Goal: Task Accomplishment & Management: Manage account settings

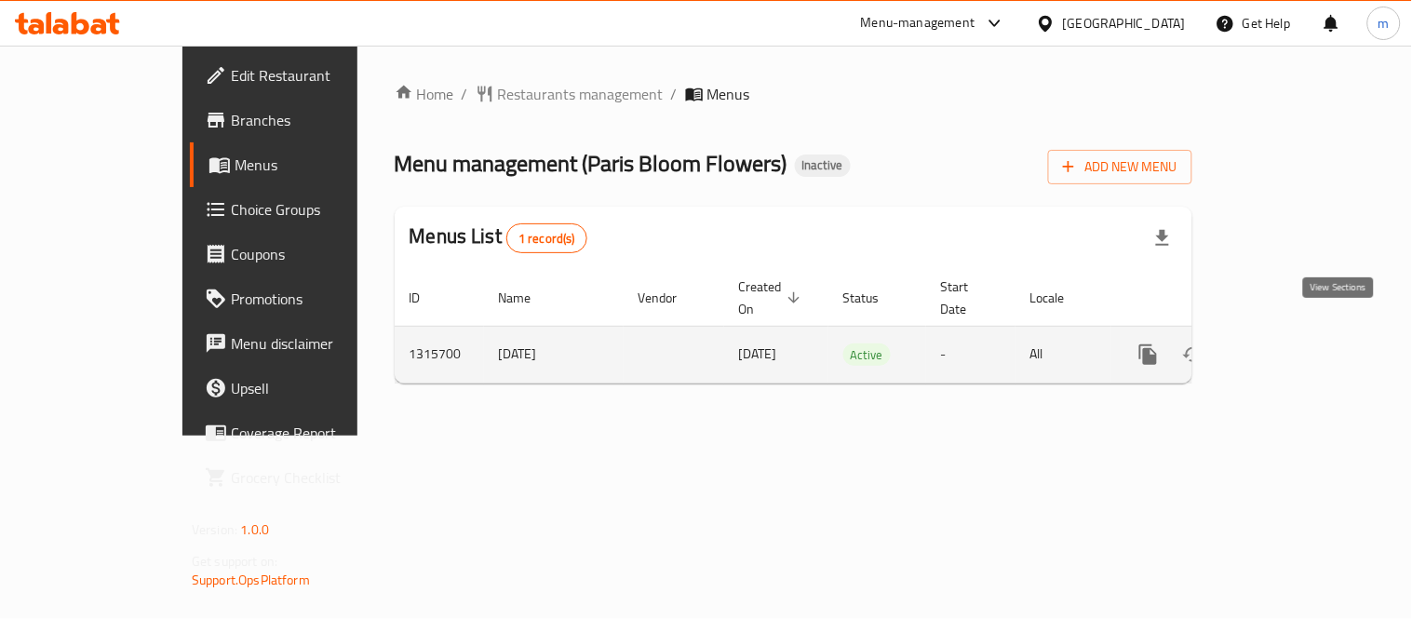
click at [1294, 344] on icon "enhanced table" at bounding box center [1283, 355] width 22 height 22
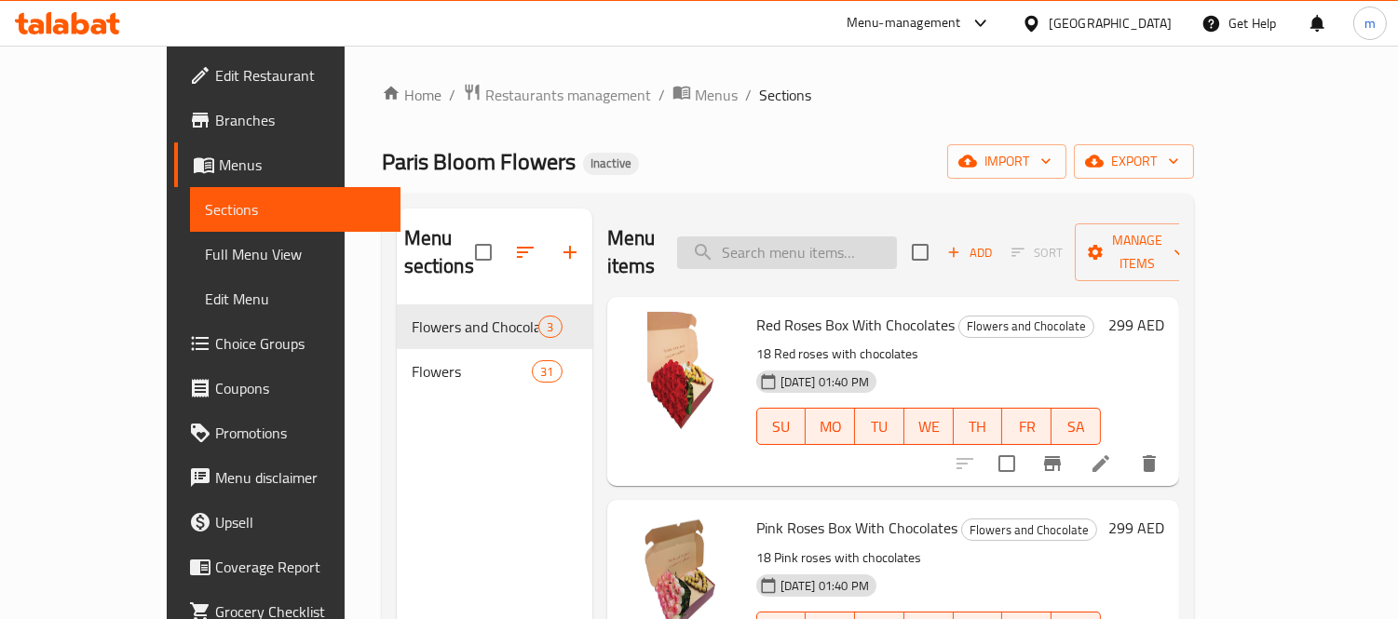
click at [813, 236] on input "search" at bounding box center [787, 252] width 220 height 33
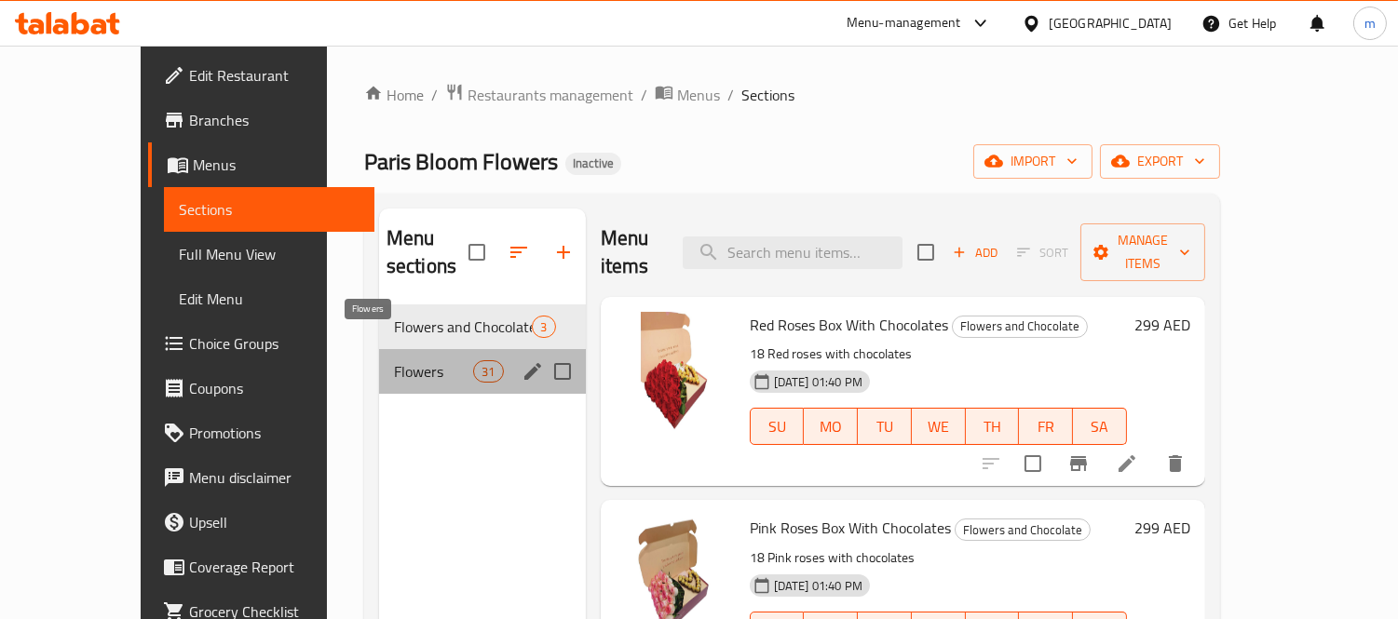
click at [394, 360] on span "Flowers" at bounding box center [433, 371] width 79 height 22
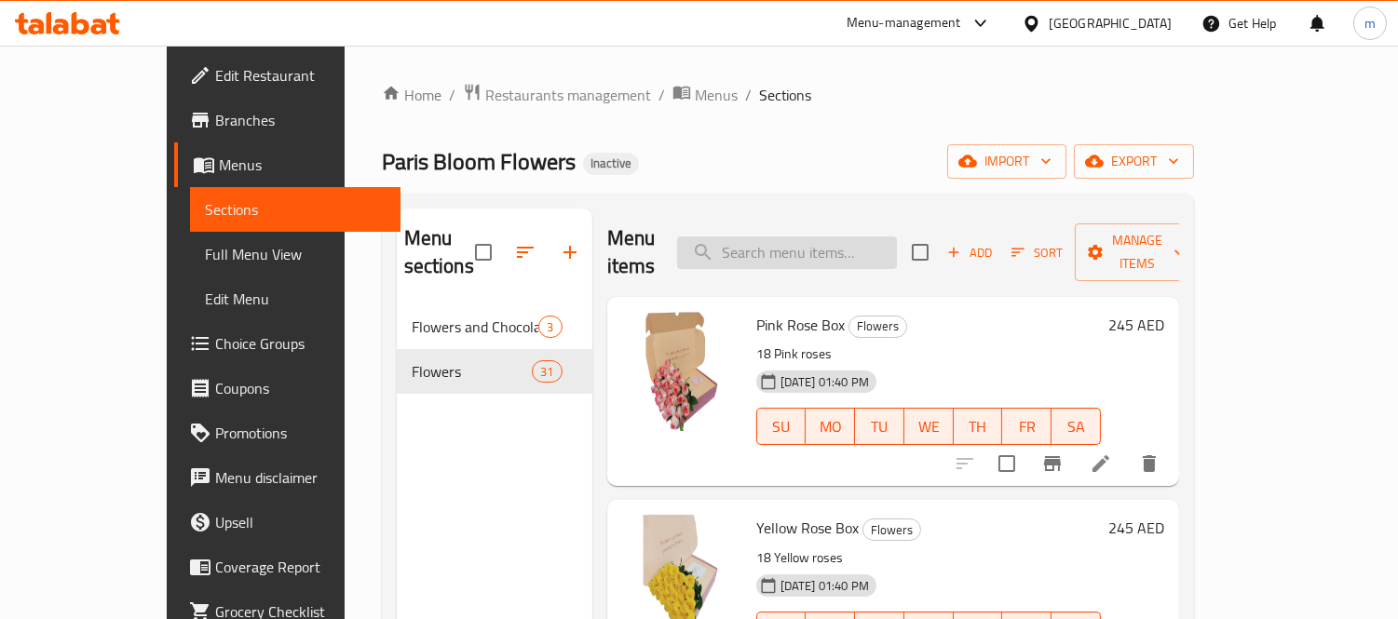
click at [810, 243] on input "search" at bounding box center [787, 252] width 220 height 33
paste input "Little Red Flowers"
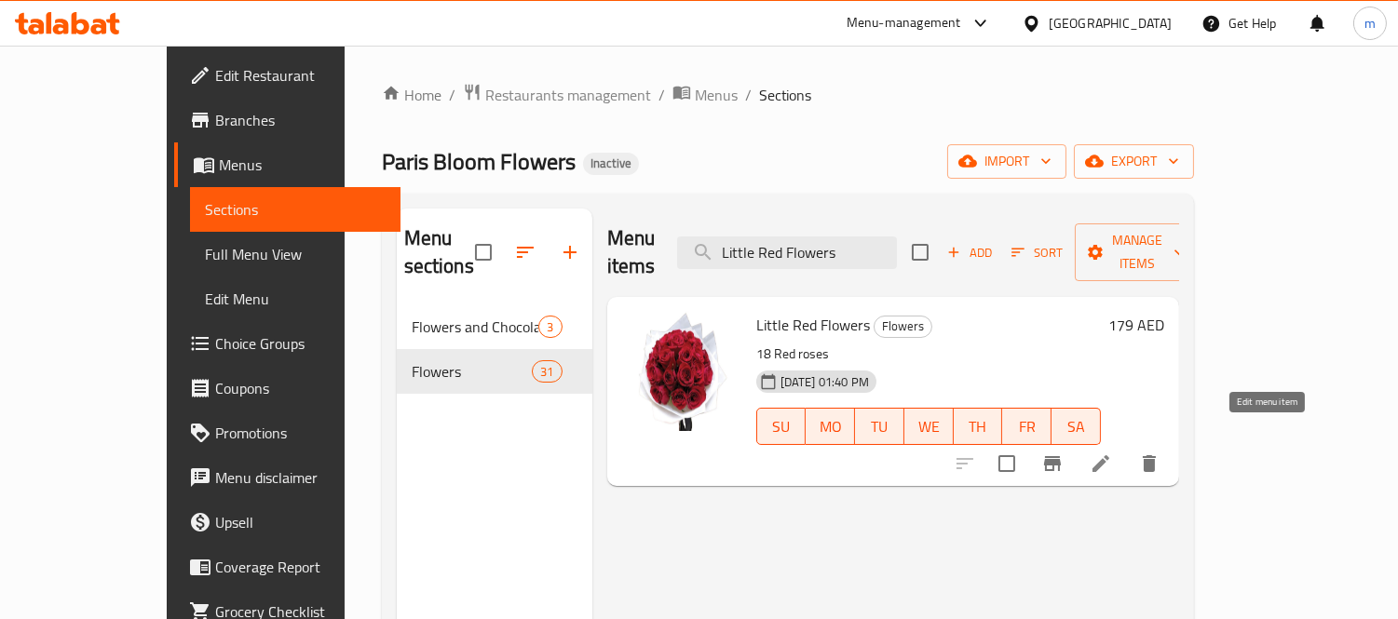
type input "Little Red Flowers"
click at [1109, 455] on icon at bounding box center [1100, 463] width 17 height 17
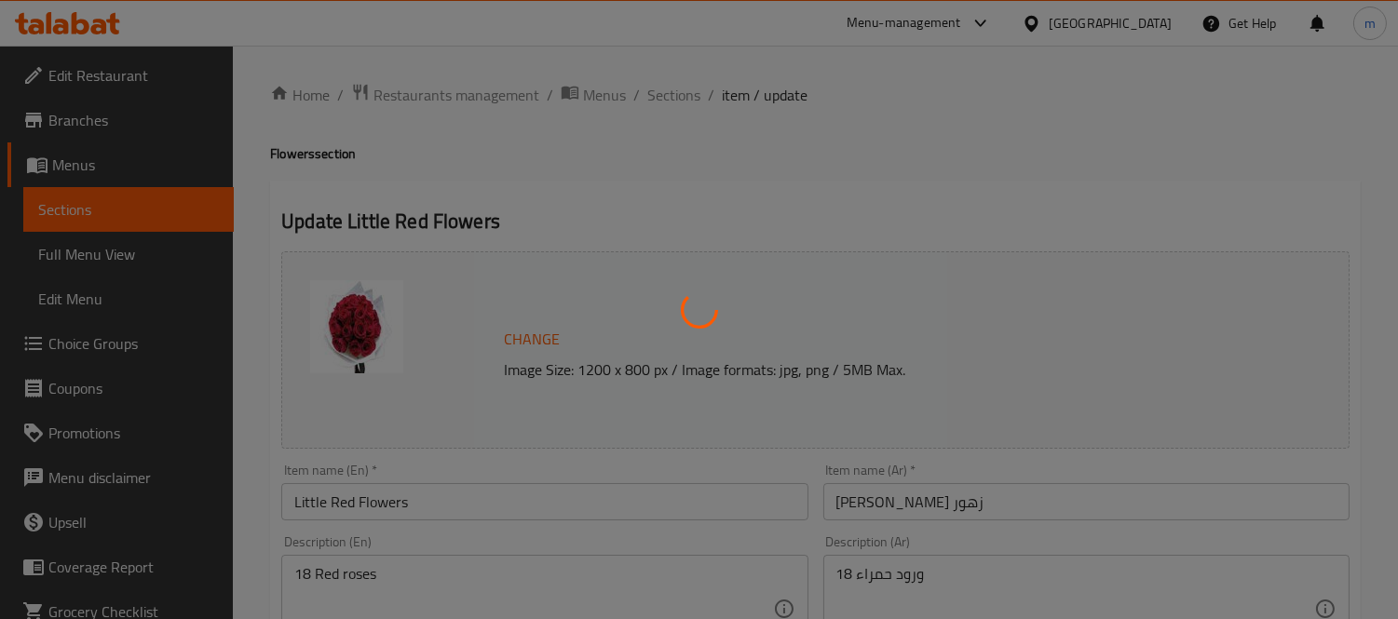
scroll to position [207, 0]
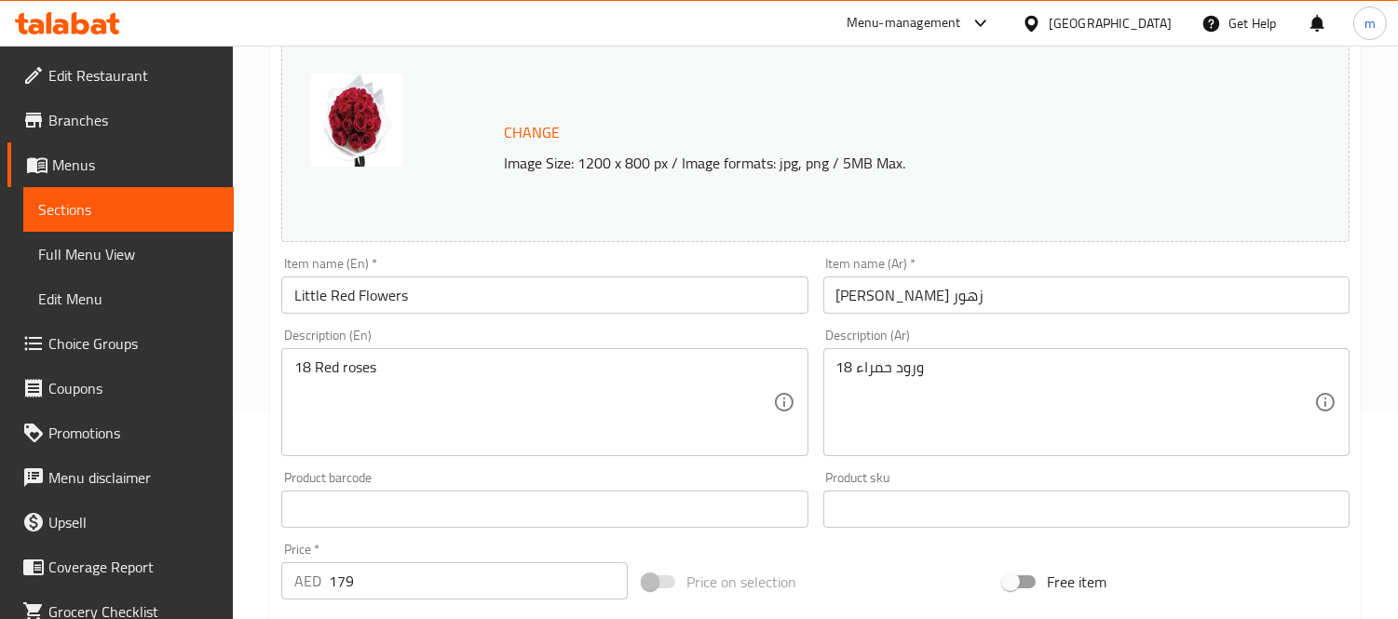
click at [926, 294] on input "[PERSON_NAME] زهور" at bounding box center [1086, 295] width 526 height 37
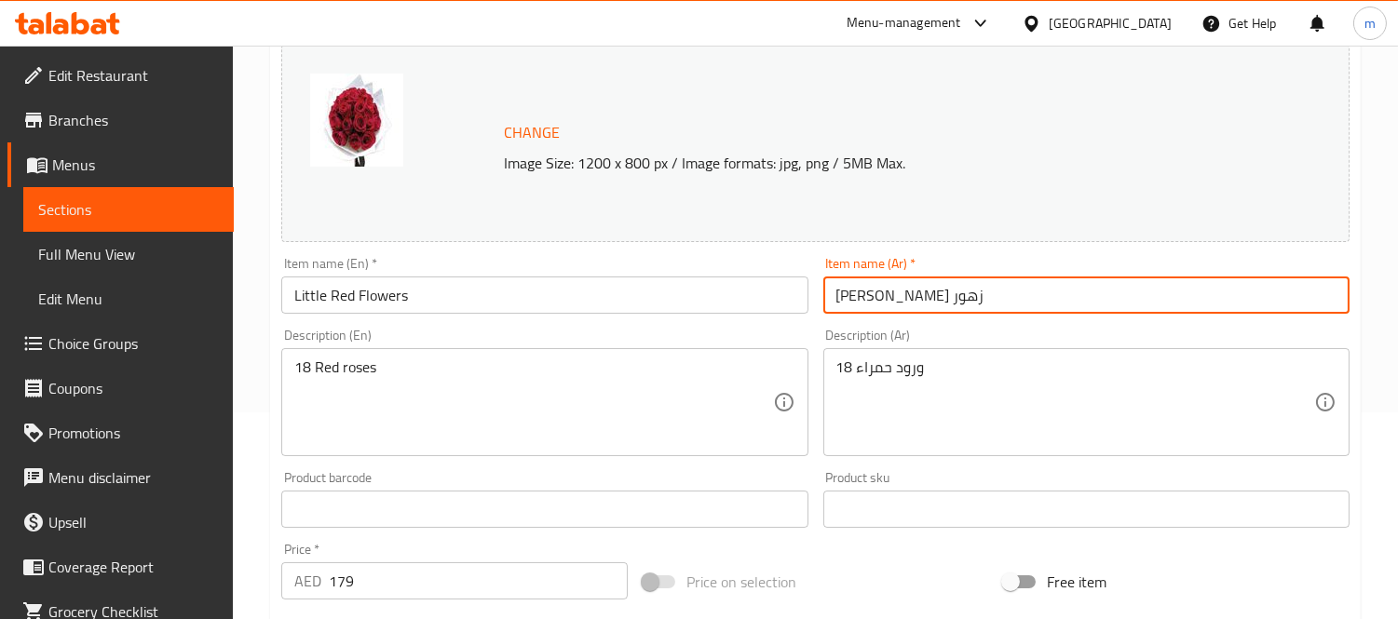
click at [926, 294] on input "[PERSON_NAME] زهور" at bounding box center [1086, 295] width 526 height 37
paste input "هور ليتل أحمر"
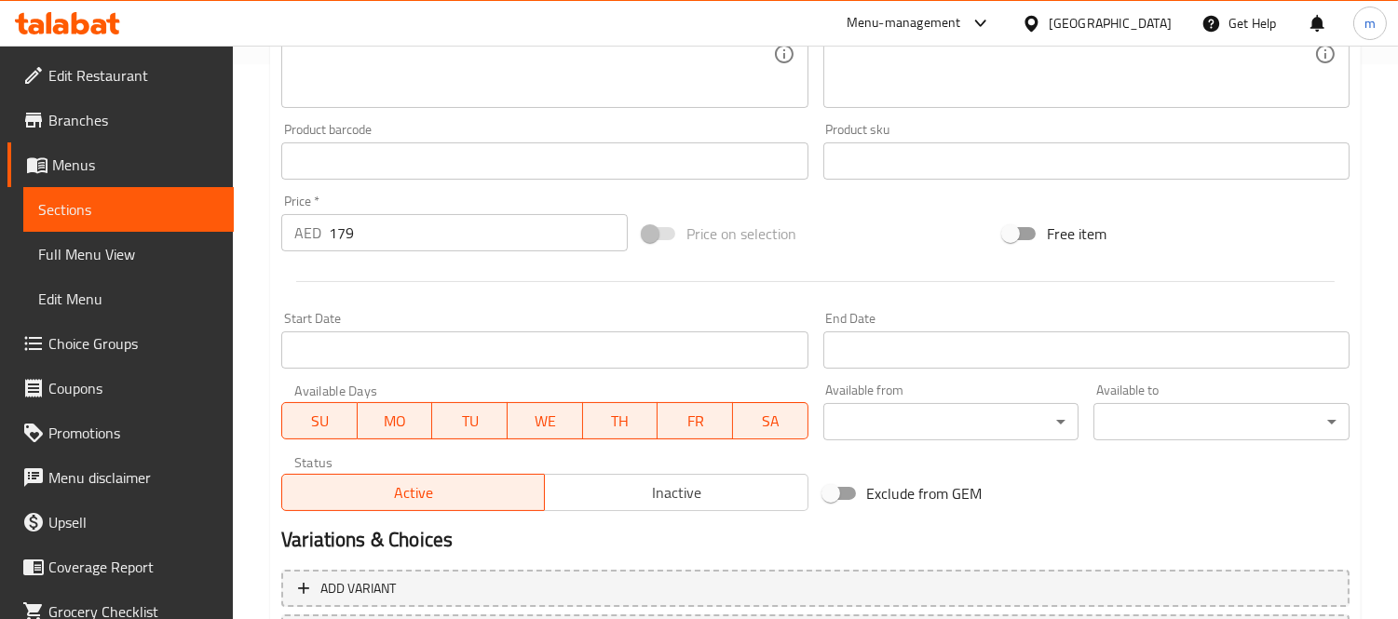
scroll to position [720, 0]
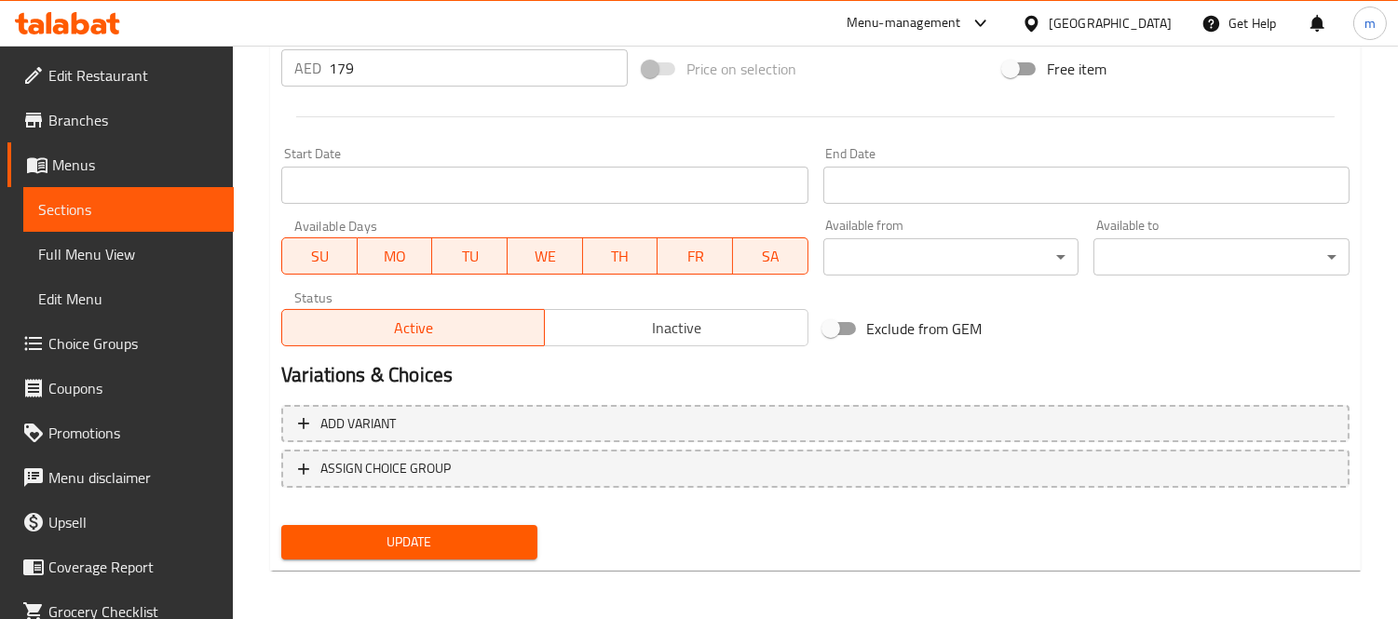
type input "زهور ليتل أحمر"
click at [497, 540] on span "Update" at bounding box center [409, 542] width 226 height 23
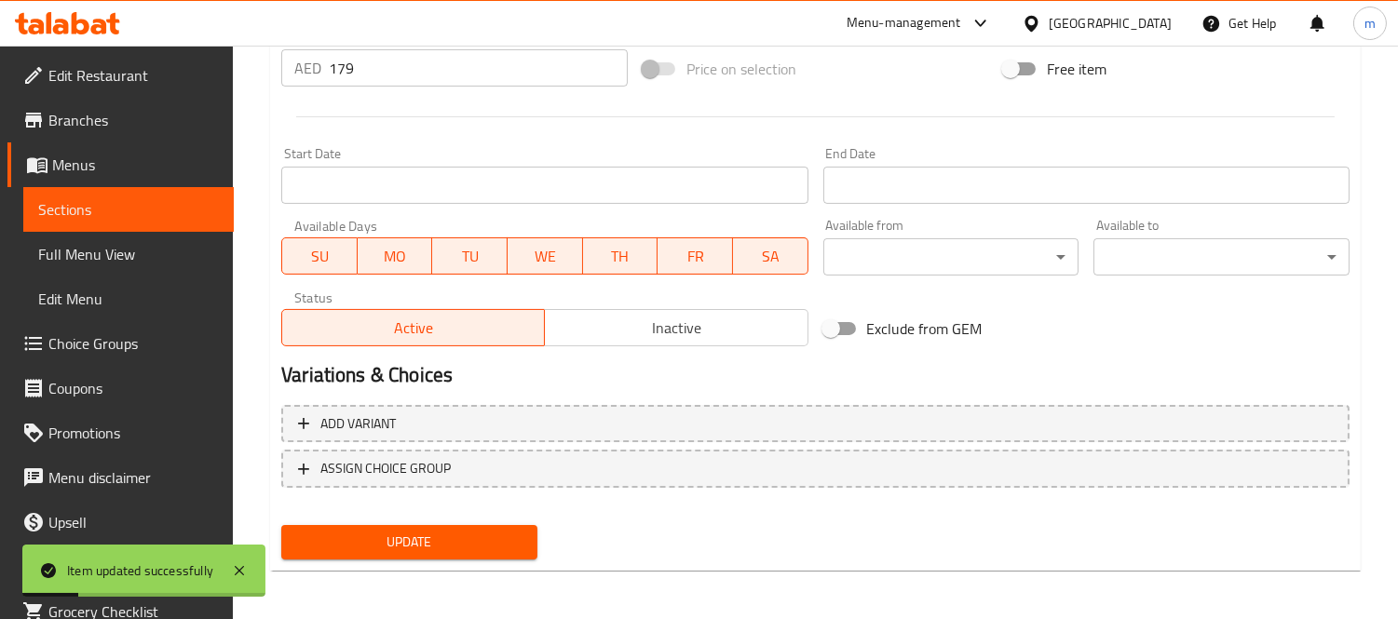
click at [475, 538] on span "Update" at bounding box center [409, 542] width 226 height 23
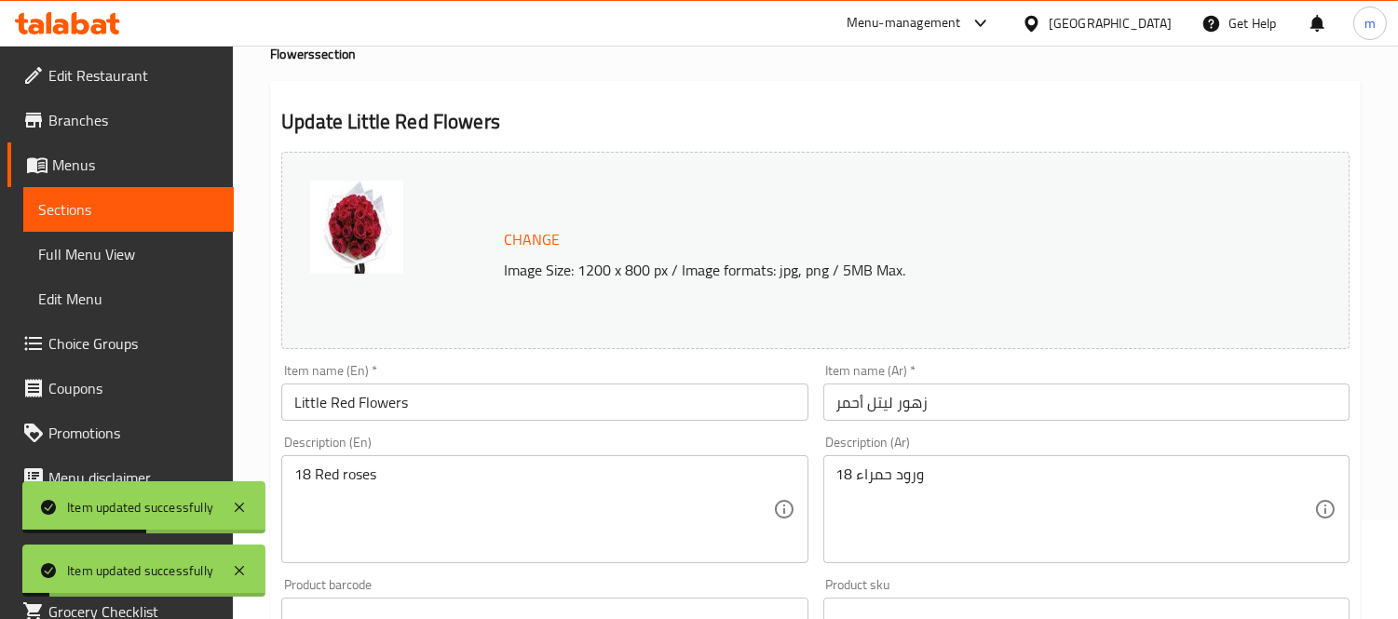
scroll to position [0, 0]
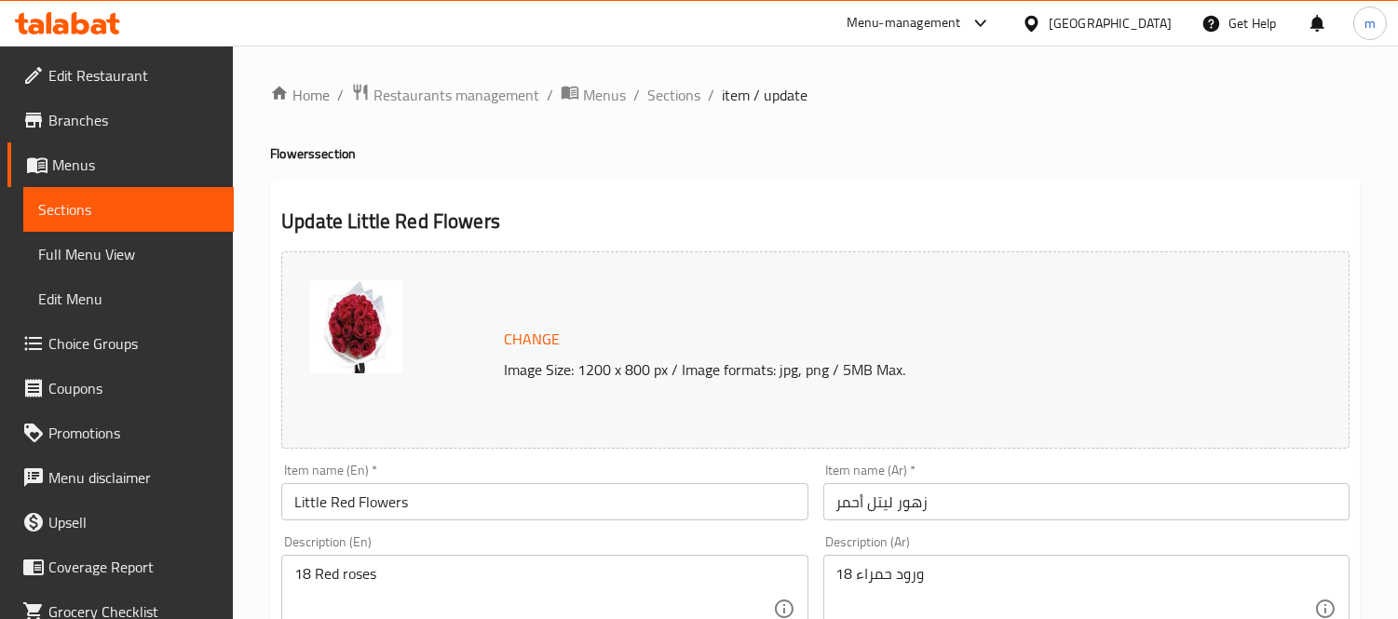
drag, startPoint x: 59, startPoint y: 263, endPoint x: 106, endPoint y: 277, distance: 49.5
click at [59, 263] on span "Full Menu View" at bounding box center [128, 254] width 181 height 22
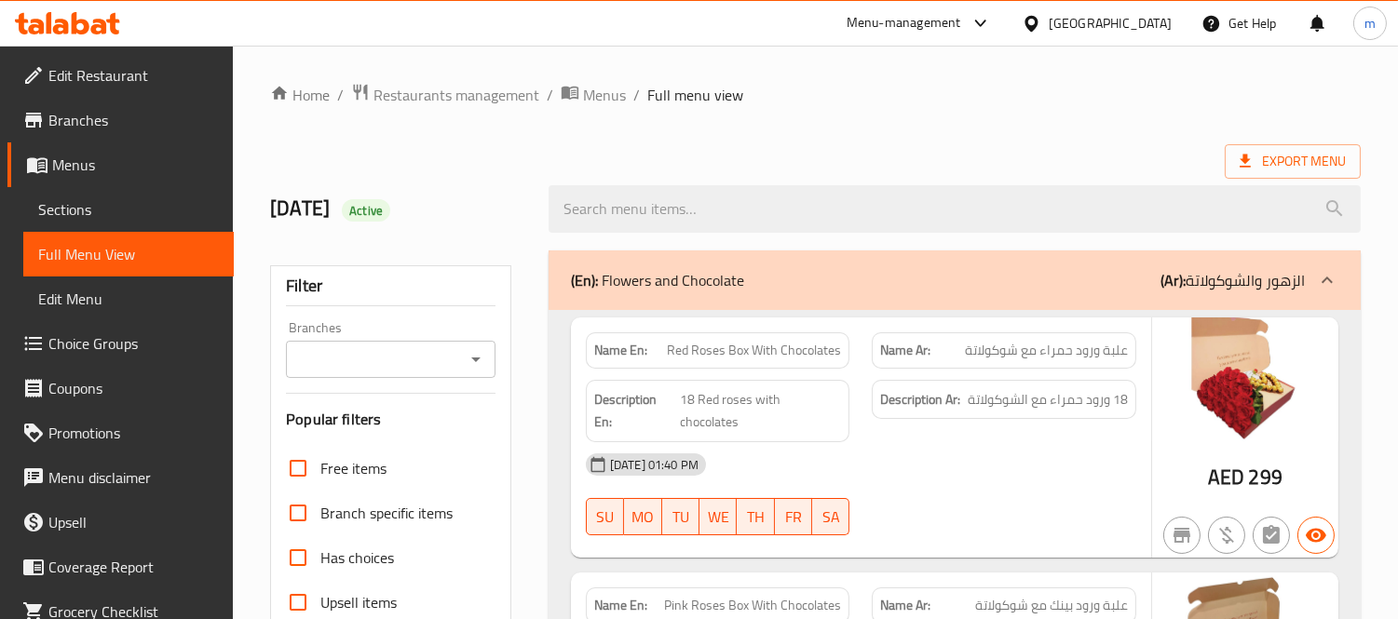
click at [99, 199] on span "Sections" at bounding box center [128, 209] width 181 height 22
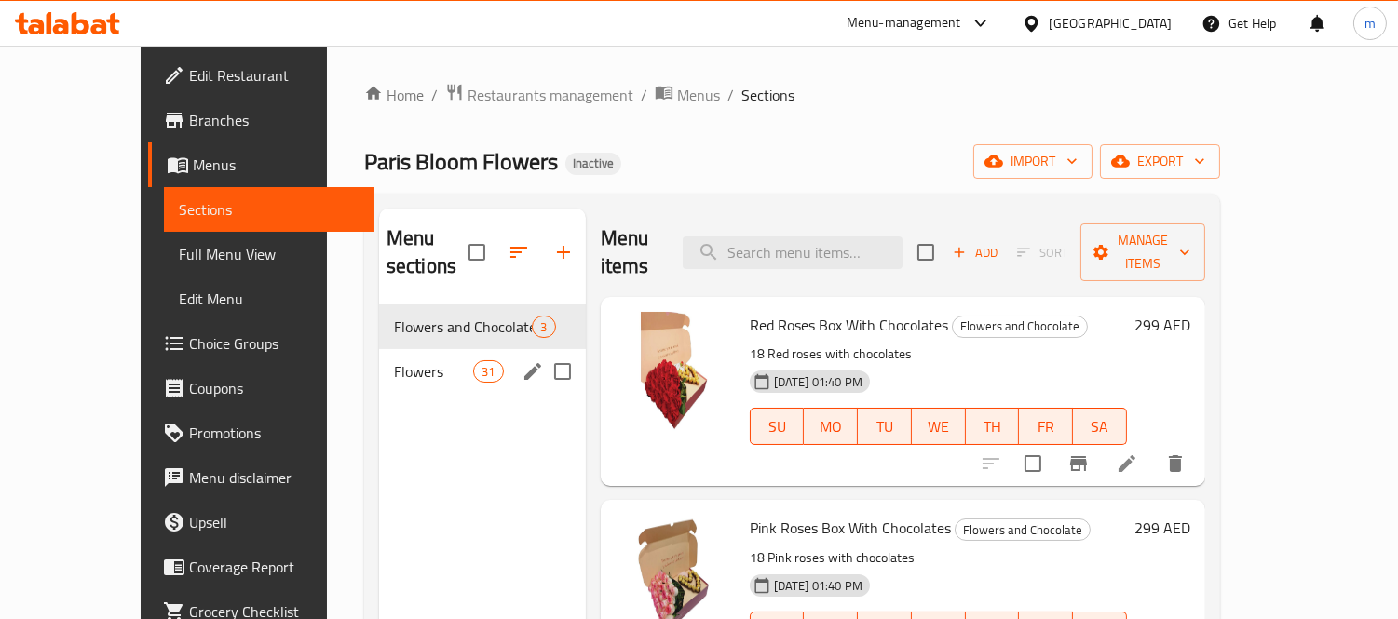
click at [388, 356] on div "Flowers 31" at bounding box center [482, 371] width 207 height 45
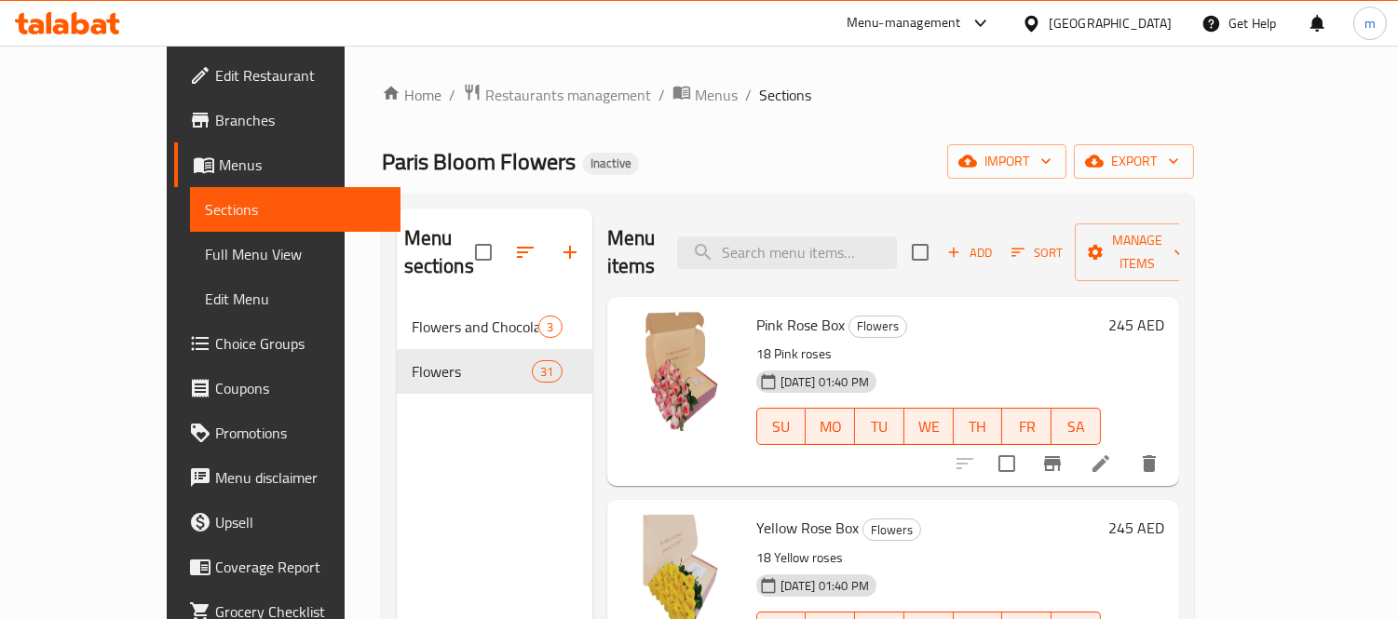
click at [808, 262] on div "Menu items Add Sort Manage items" at bounding box center [893, 253] width 572 height 88
click at [808, 242] on input "search" at bounding box center [787, 252] width 220 height 33
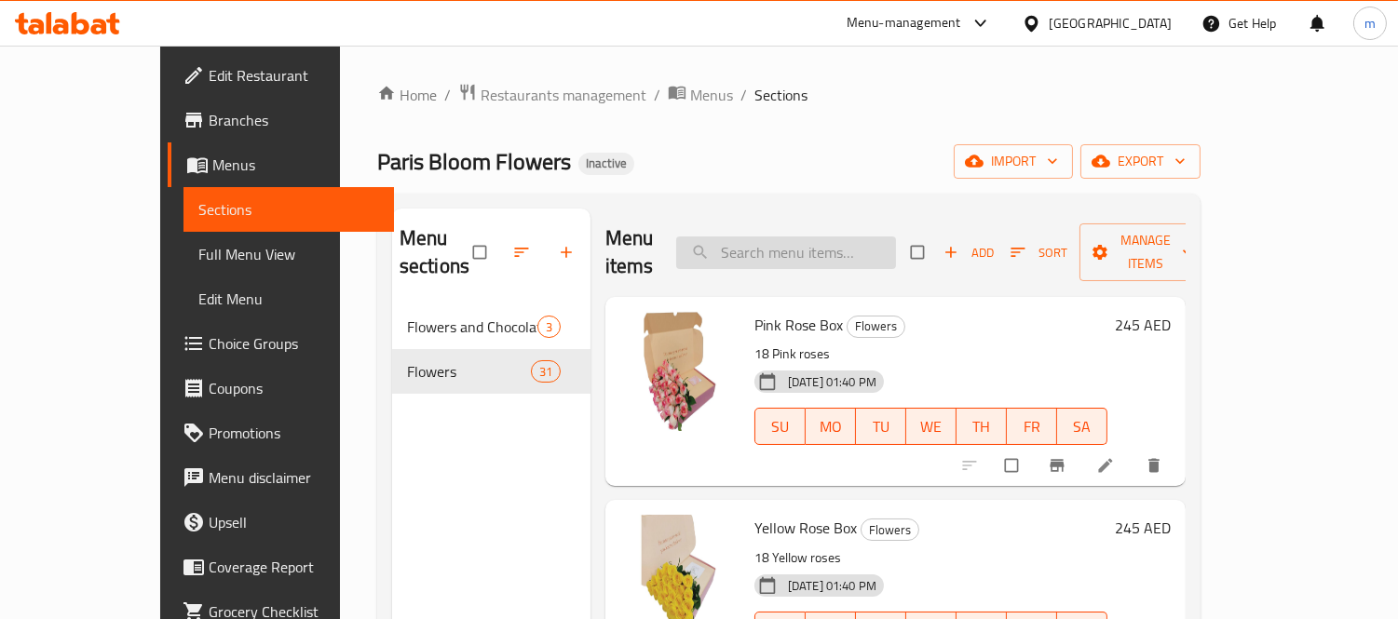
click at [824, 236] on input "search" at bounding box center [786, 252] width 220 height 33
paste input "زهور ليتل أحمر"
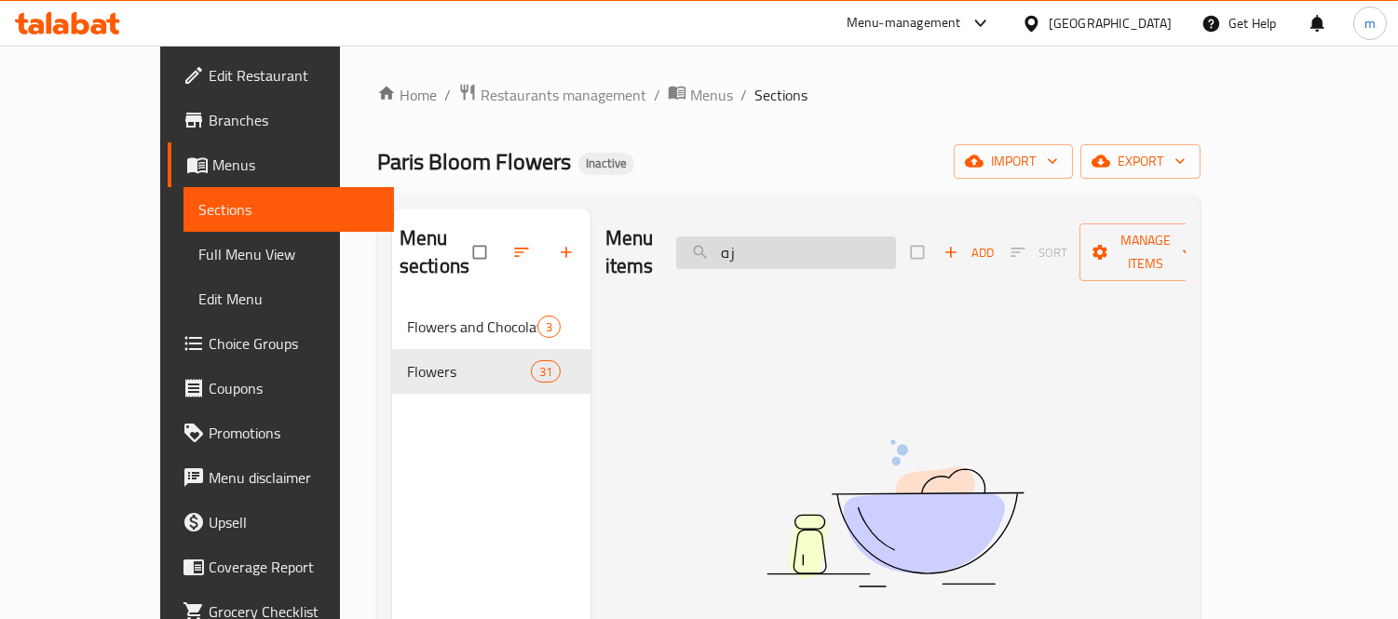
type input "ز"
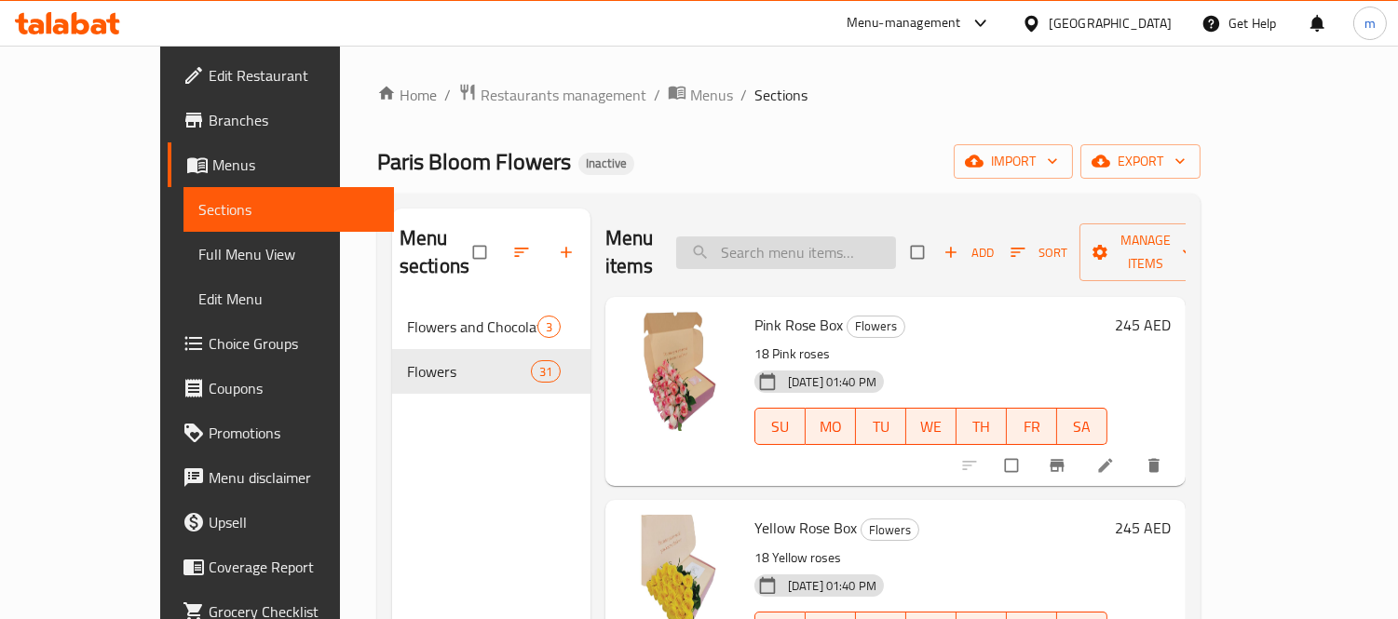
paste input "Little Red Flowers"
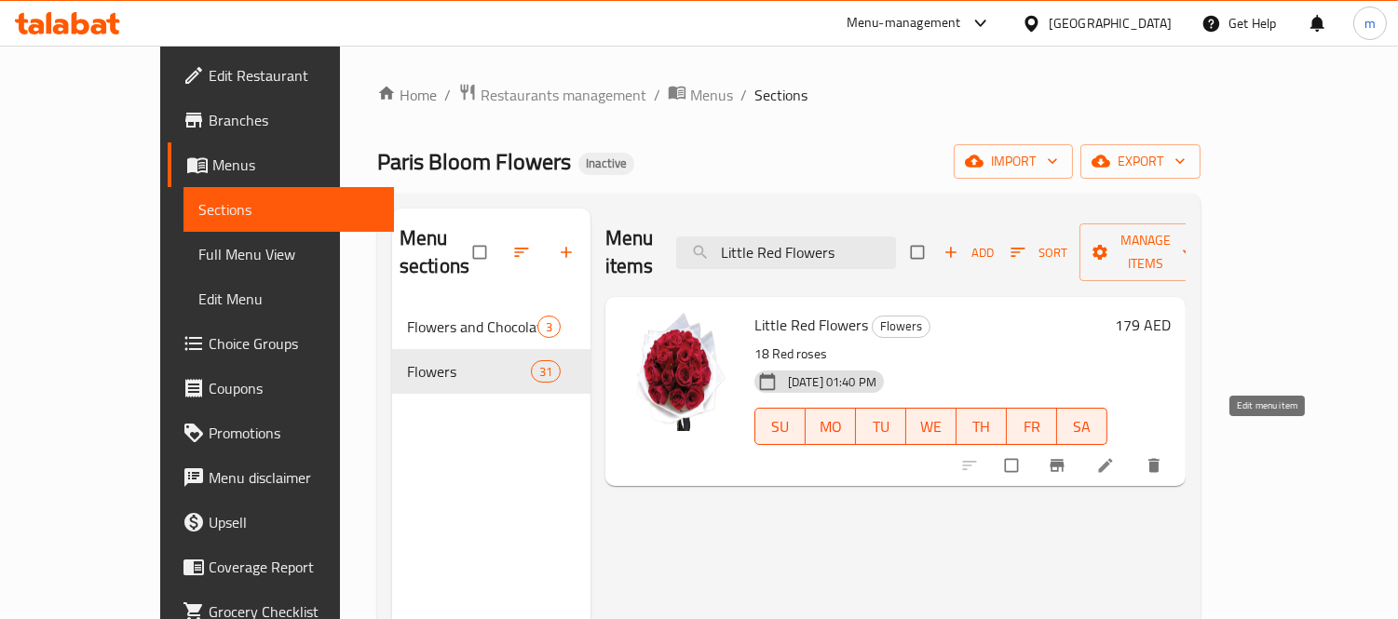
type input "Little Red Flowers"
click at [1112, 459] on icon at bounding box center [1105, 466] width 14 height 14
